Goal: Find specific page/section: Find specific page/section

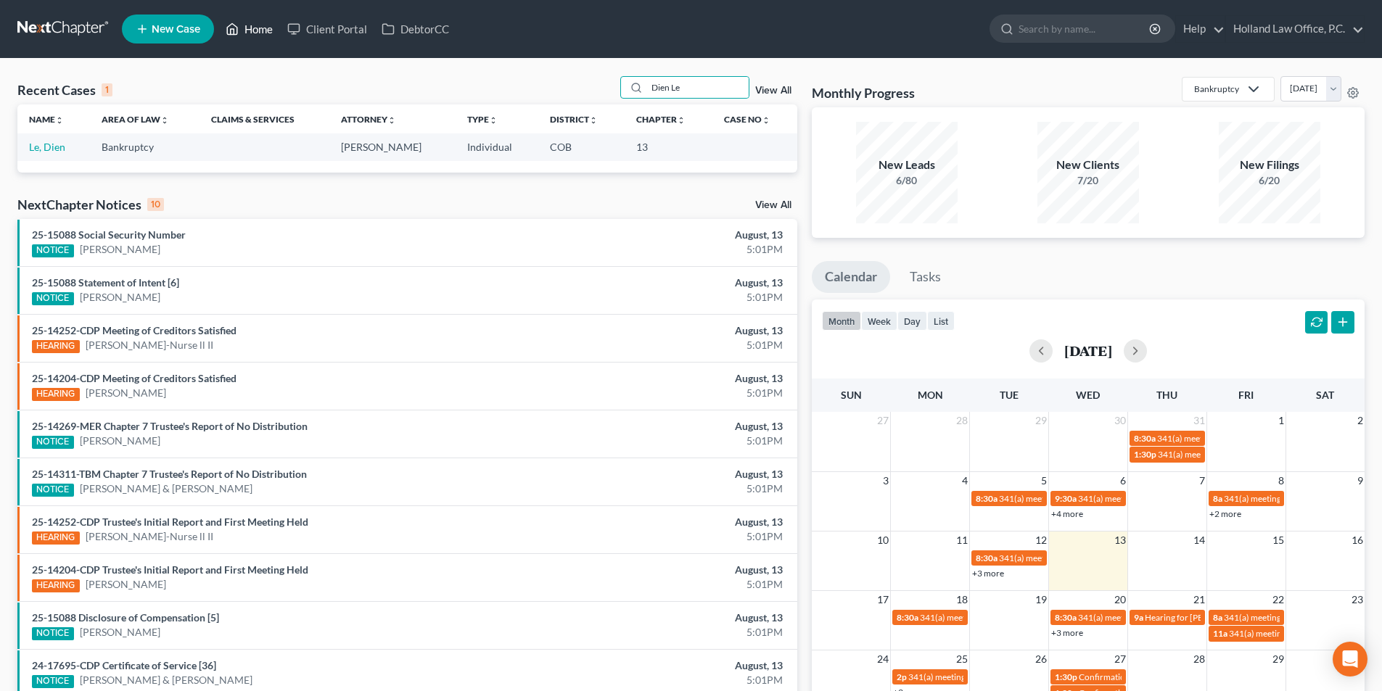
click at [254, 32] on link "Home" at bounding box center [249, 29] width 62 height 26
click at [262, 33] on link "Home" at bounding box center [249, 29] width 62 height 26
drag, startPoint x: 688, startPoint y: 88, endPoint x: 645, endPoint y: 89, distance: 43.5
click at [645, 89] on div "Dien Le" at bounding box center [684, 87] width 129 height 22
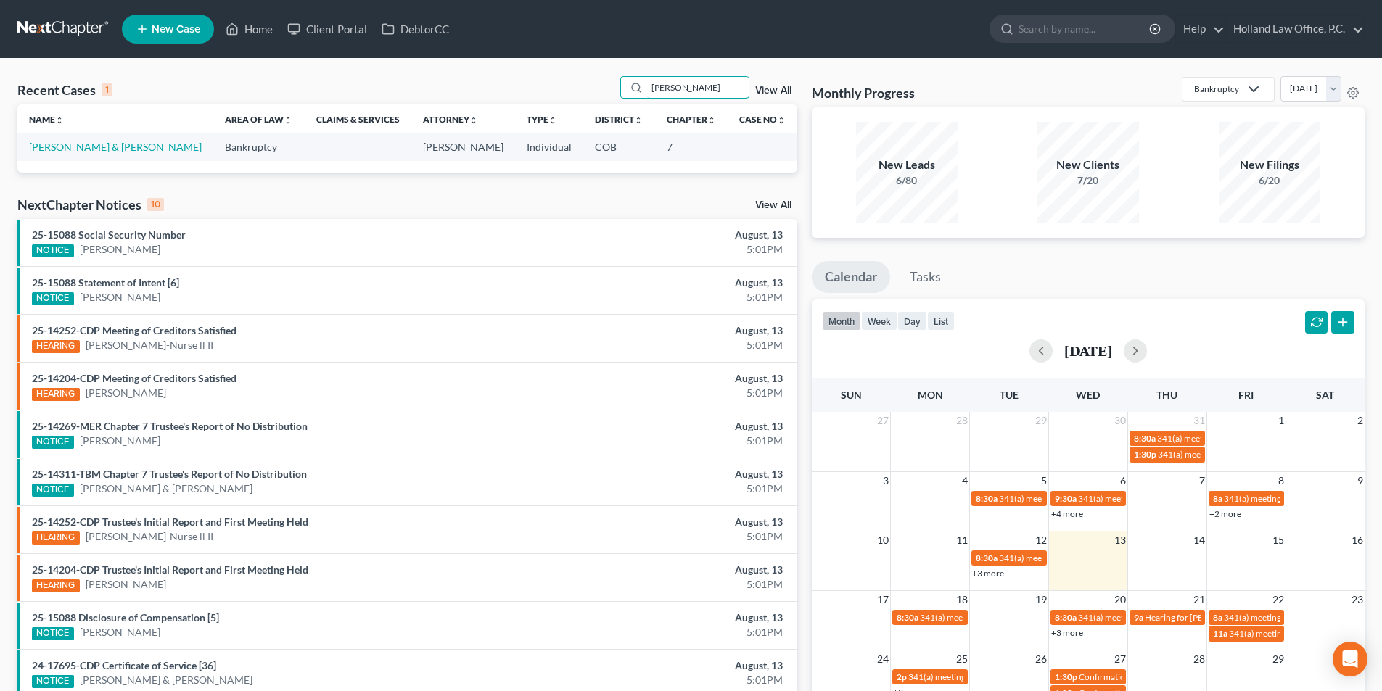
type input "[PERSON_NAME]"
click at [70, 148] on link "[PERSON_NAME] & [PERSON_NAME]" at bounding box center [115, 147] width 173 height 12
